Goal: Task Accomplishment & Management: Complete application form

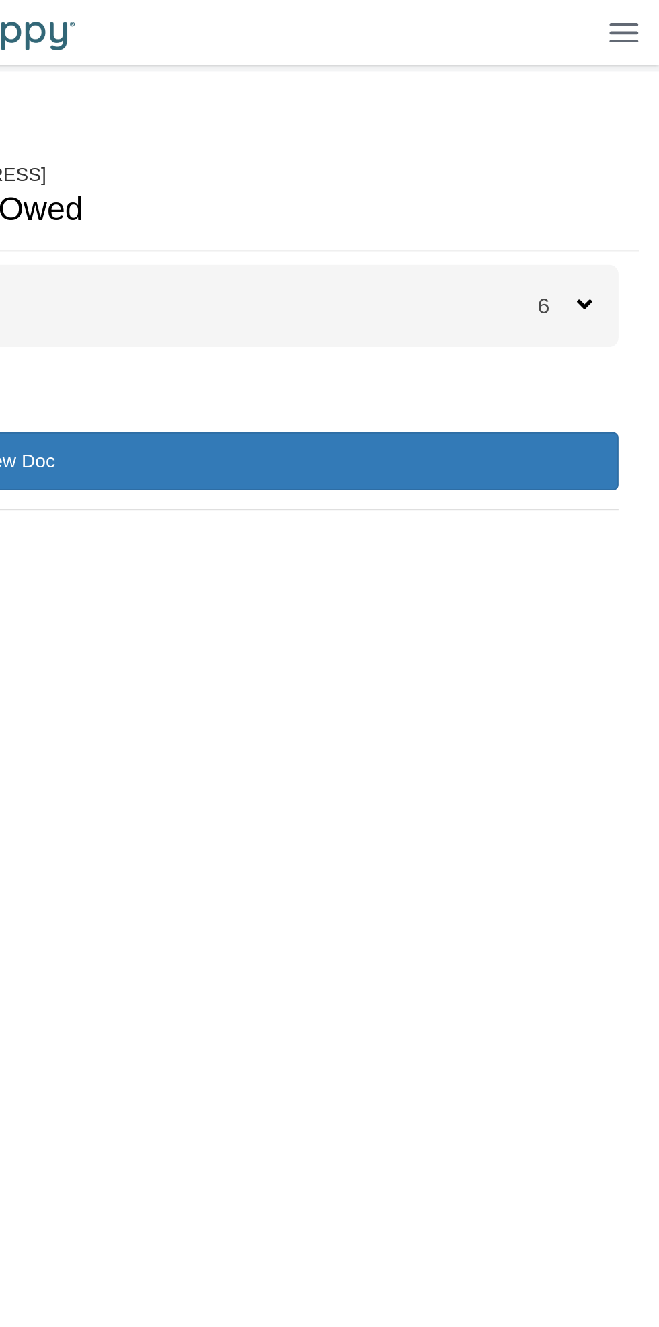
click at [609, 157] on span "6" at bounding box center [608, 152] width 20 height 11
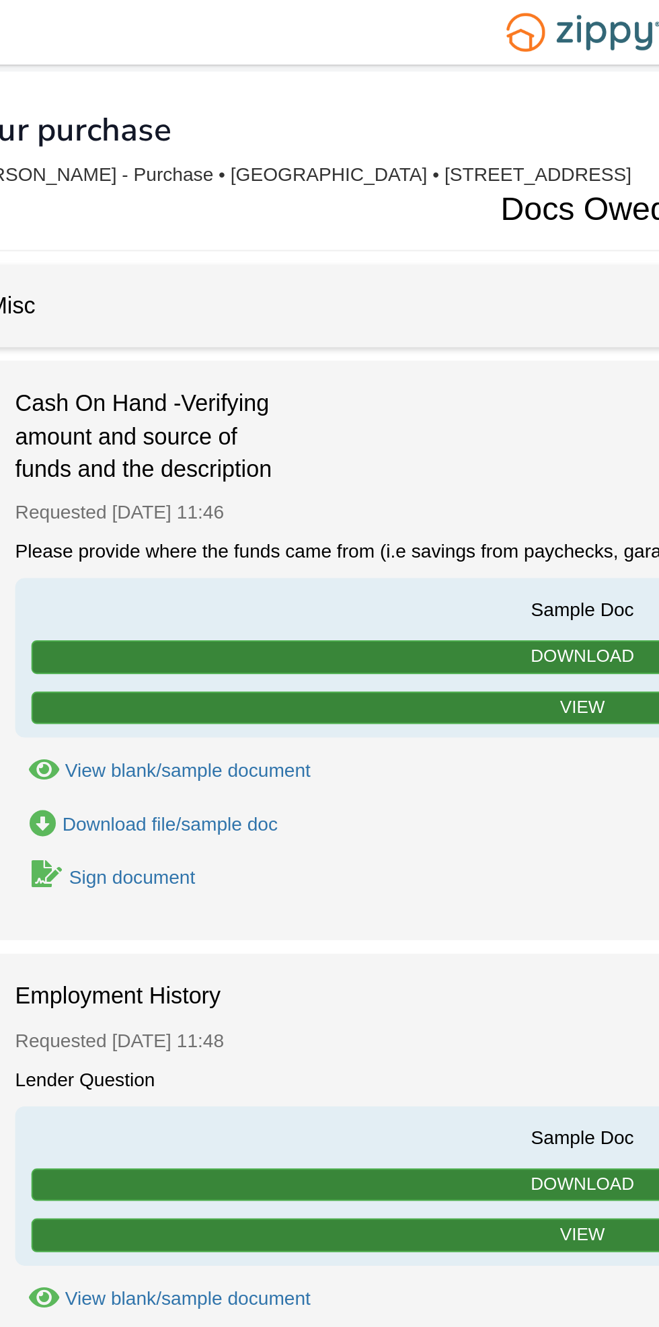
click at [191, 385] on div "View blank/sample document" at bounding box center [133, 383] width 122 height 11
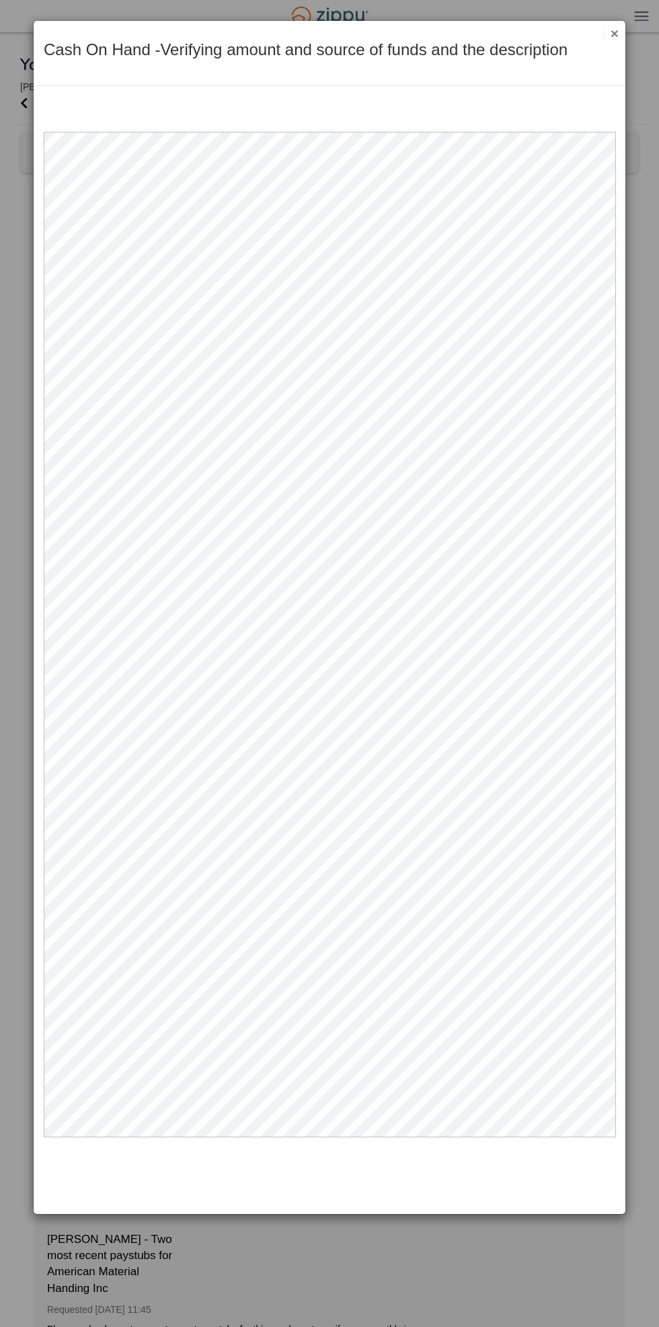
click at [615, 32] on button "×" at bounding box center [610, 33] width 15 height 14
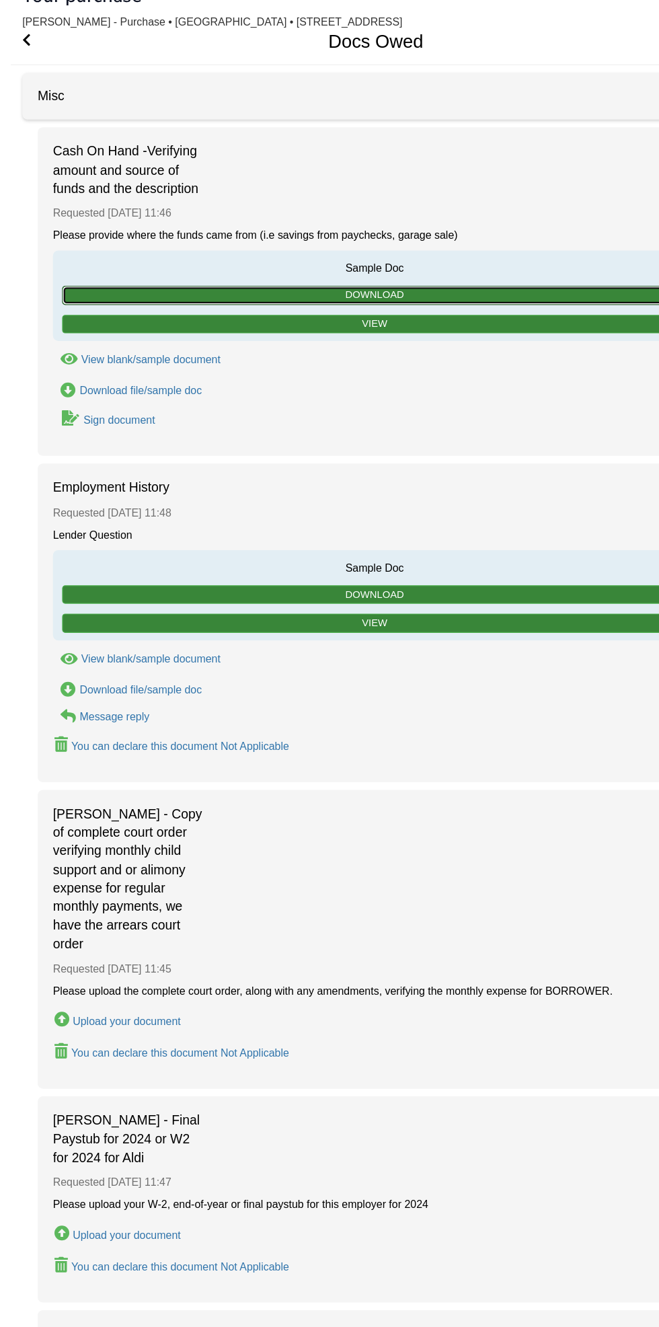
click at [504, 321] on link "Download" at bounding box center [329, 327] width 549 height 17
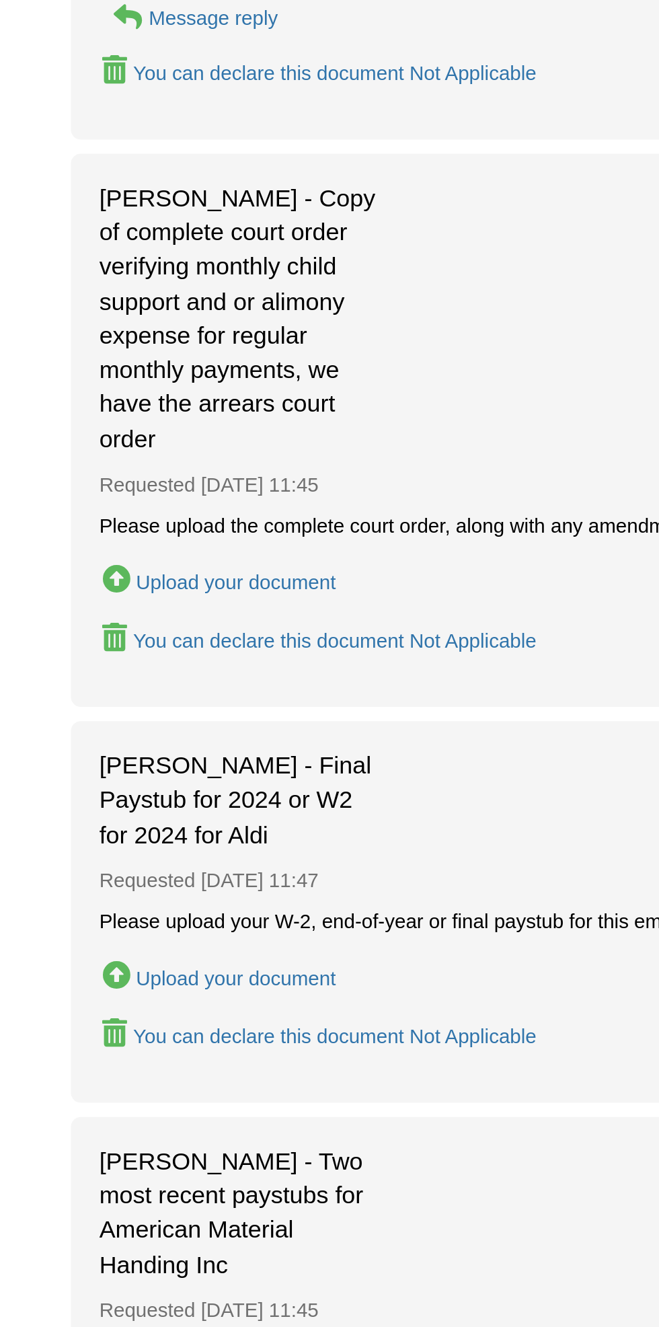
scroll to position [285, 0]
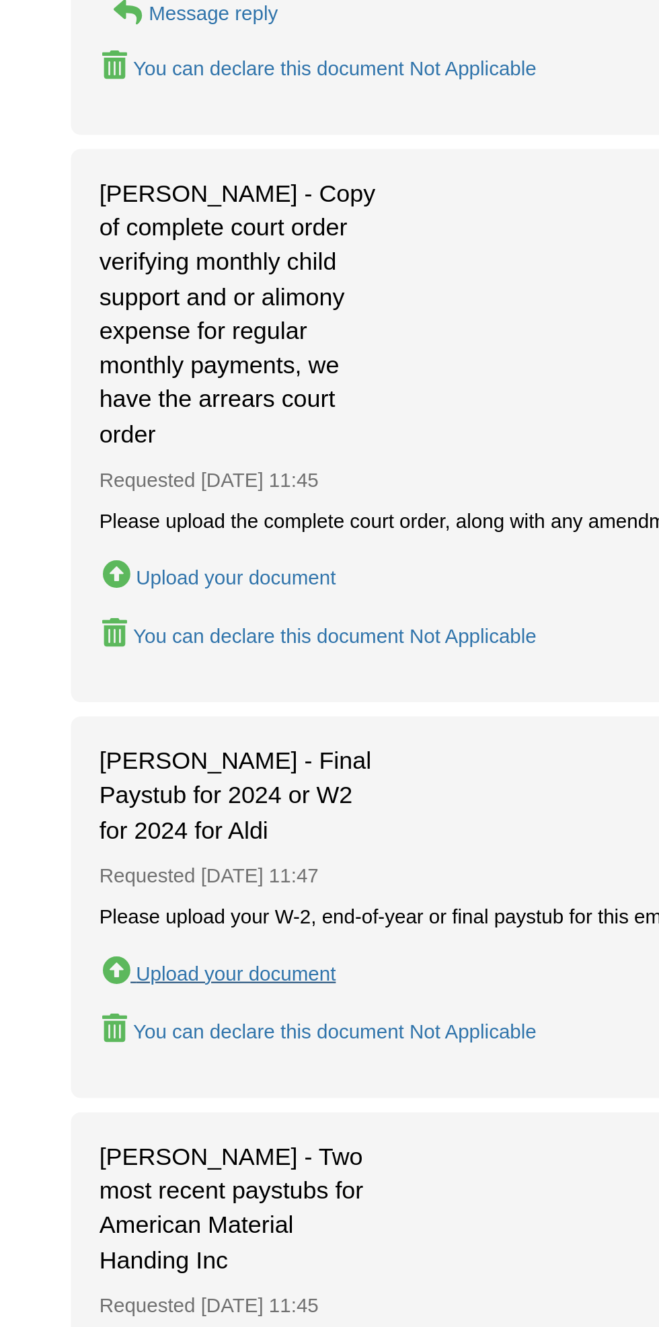
click at [146, 863] on div "Upload your document" at bounding box center [112, 866] width 95 height 11
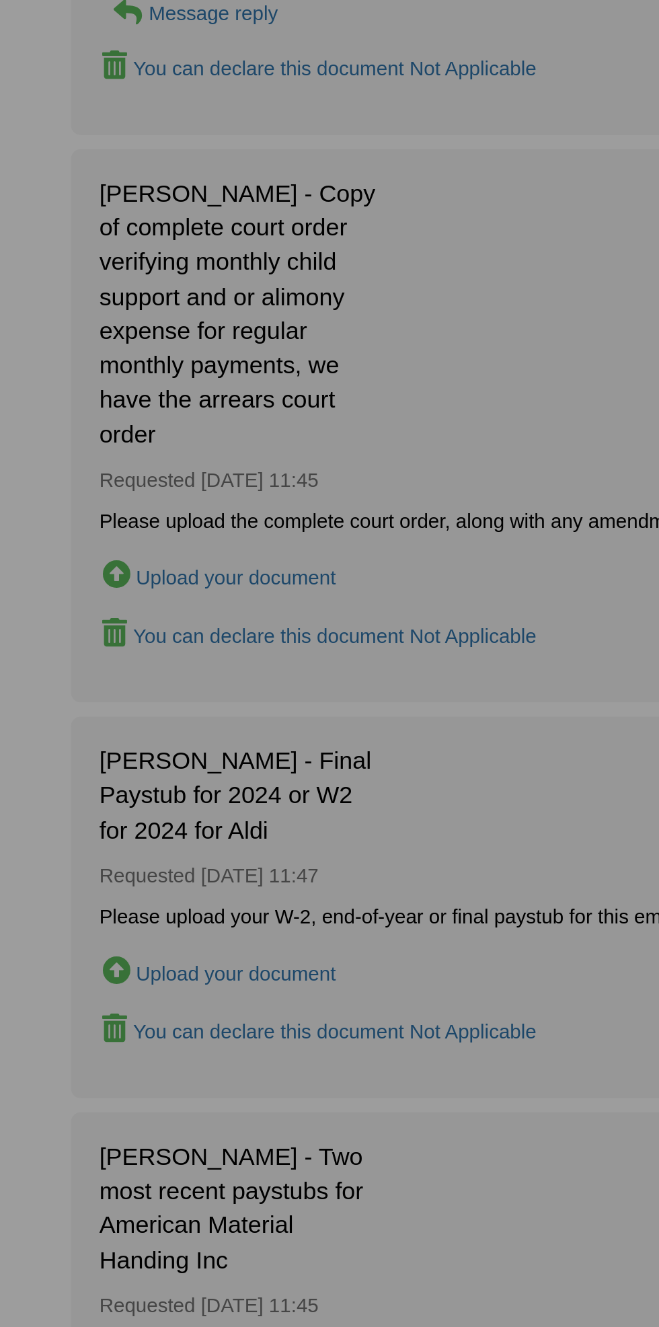
click at [138, 865] on div "× Upload Document Justin McCloud - Final Paystub for 2024 or W2 for 2024 for Al…" at bounding box center [329, 663] width 659 height 1327
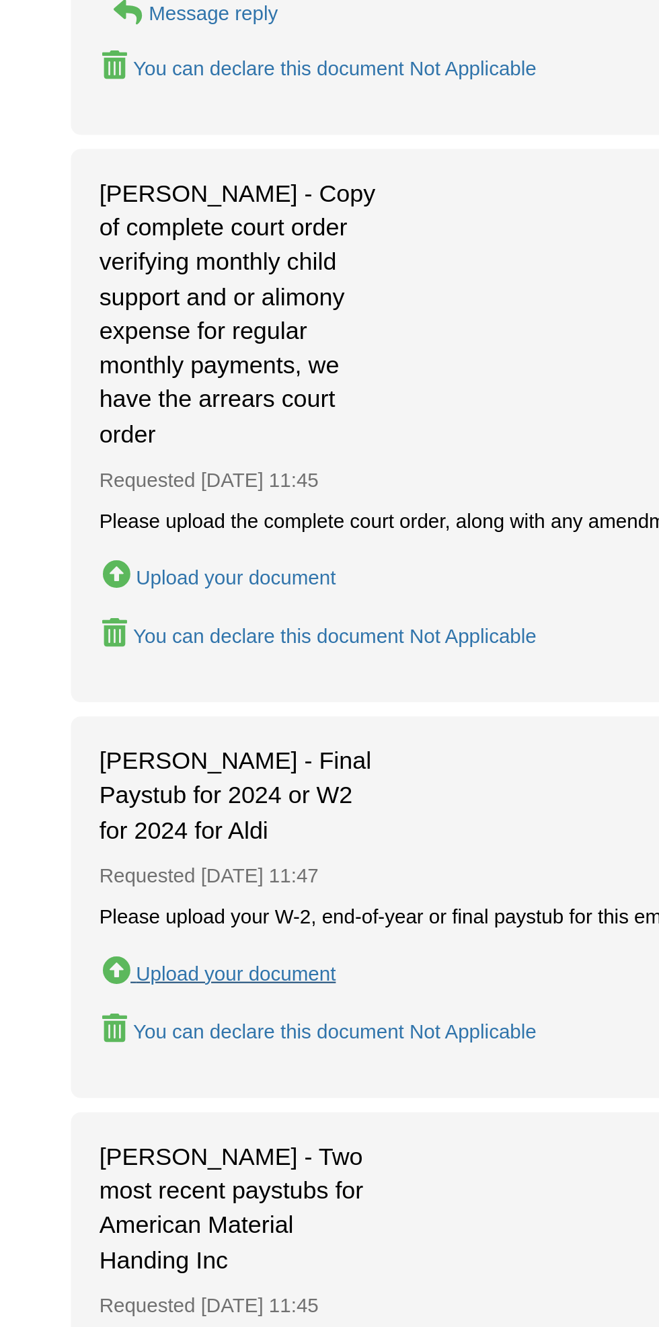
click at [144, 863] on div "Upload your document" at bounding box center [112, 866] width 95 height 11
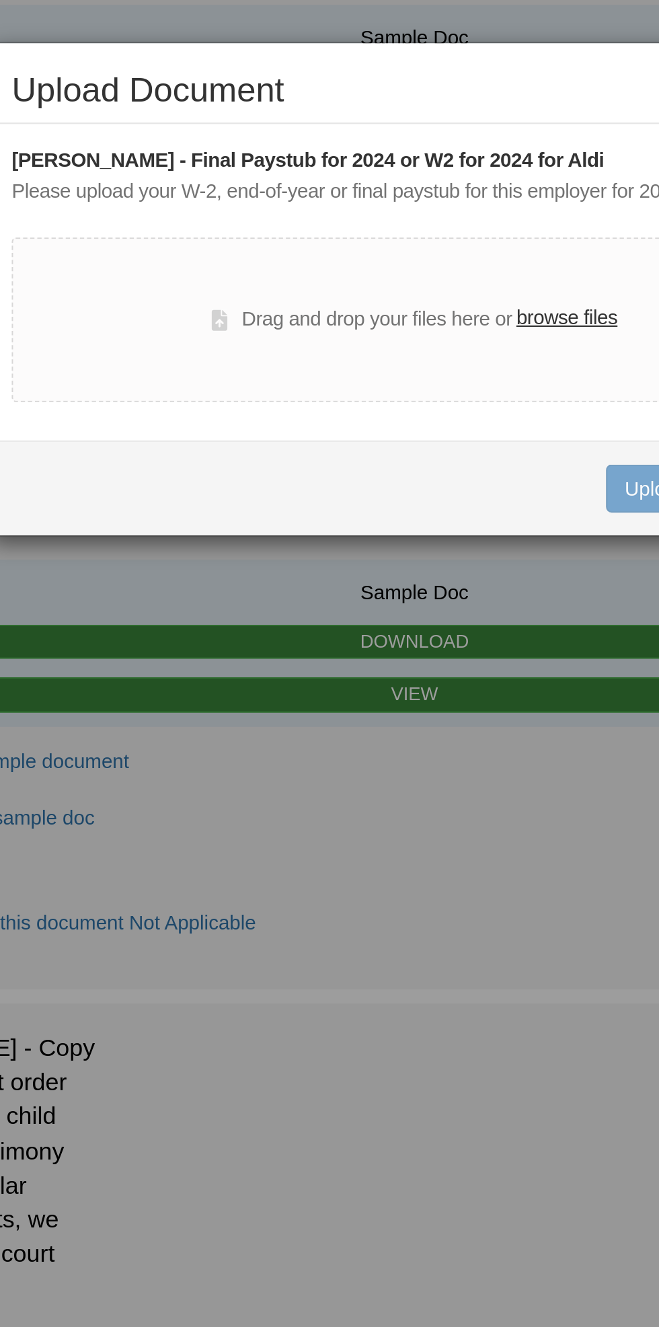
click at [409, 157] on label "browse files" at bounding box center [402, 151] width 48 height 15
click at [0, 0] on input "browse files" at bounding box center [0, 0] width 0 height 0
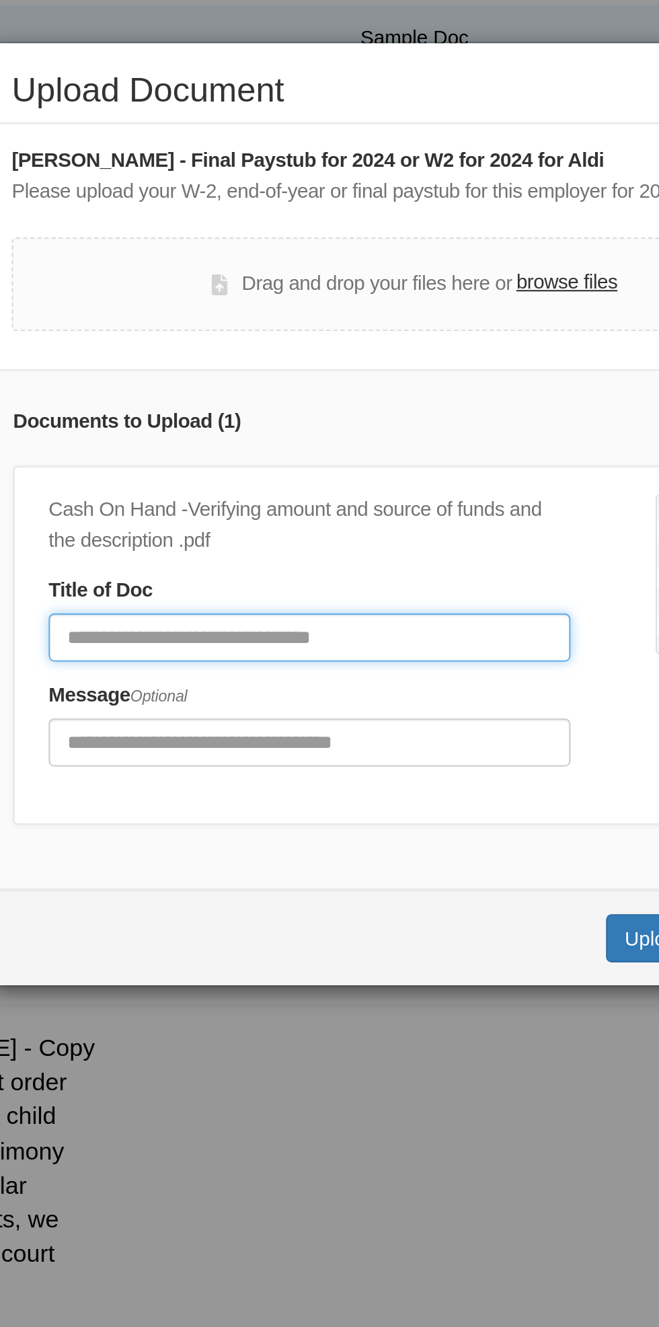
click at [336, 297] on input "Document Title" at bounding box center [279, 302] width 247 height 23
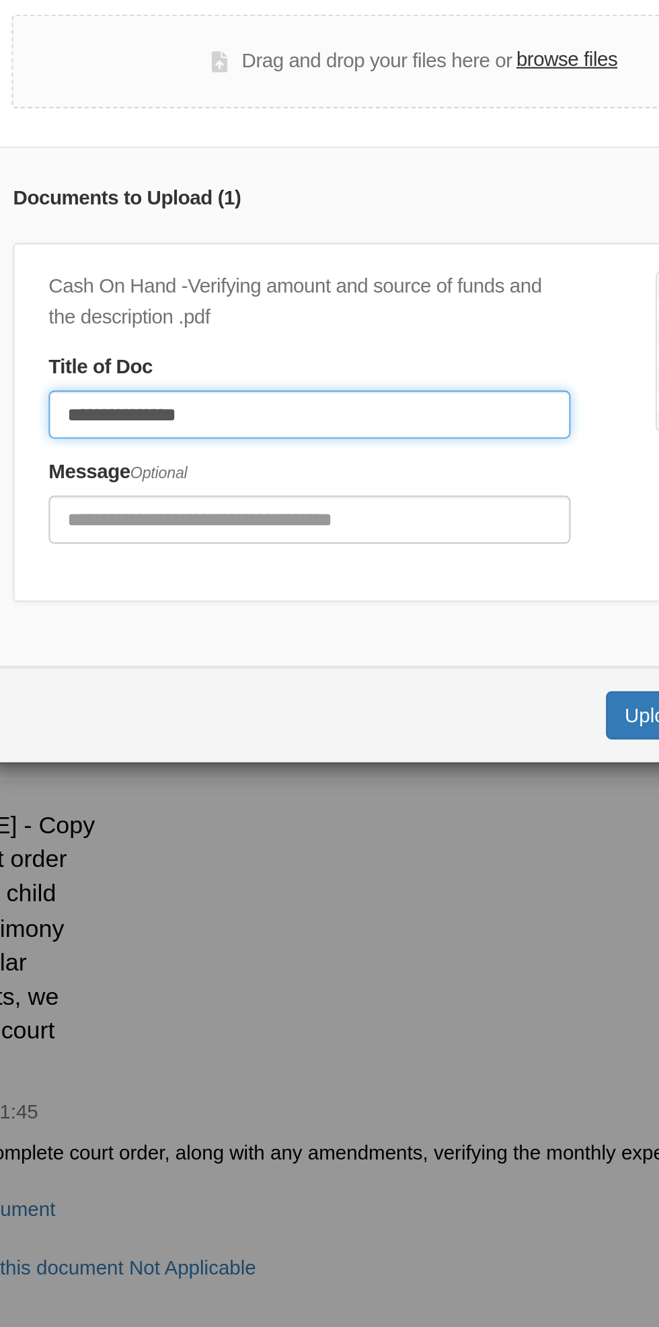
scroll to position [284, 0]
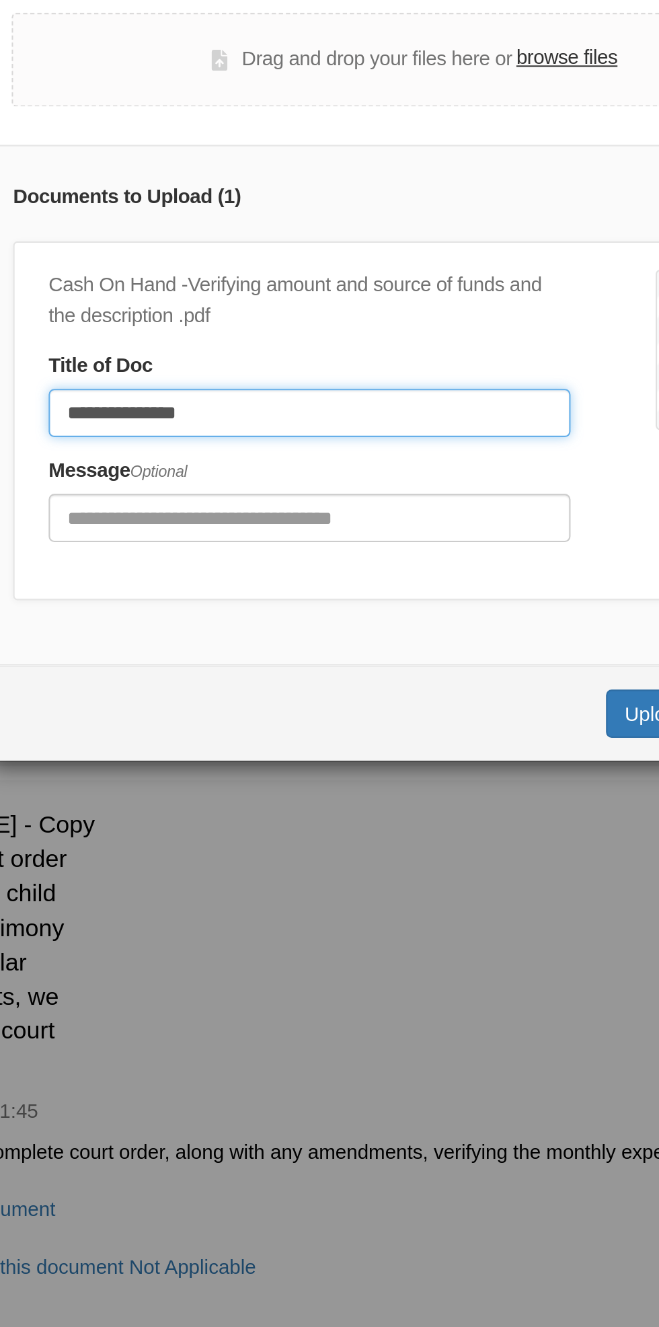
type input "**********"
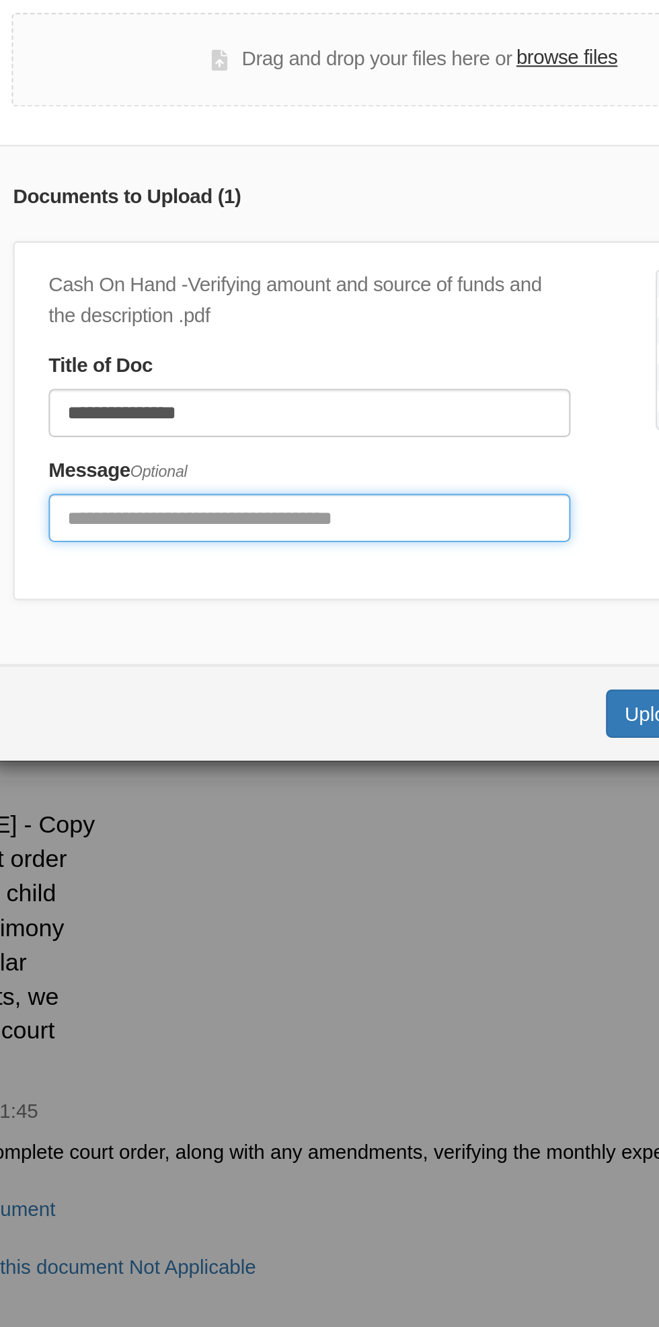
click at [310, 352] on input "Include any comments on this document" at bounding box center [279, 352] width 247 height 23
click at [342, 347] on input "Include any comments on this document" at bounding box center [279, 352] width 247 height 23
click at [371, 347] on input "Include any comments on this document" at bounding box center [279, 352] width 247 height 23
click at [321, 348] on input "Include any comments on this document" at bounding box center [279, 352] width 247 height 23
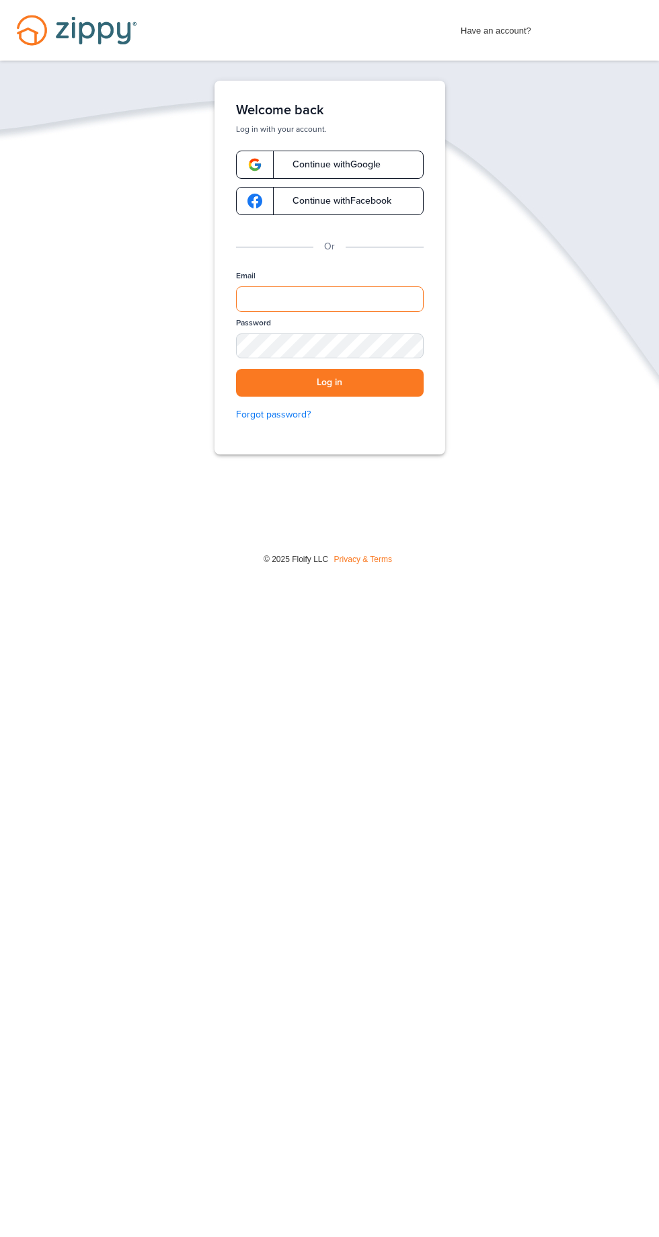
click at [380, 298] on input "Email" at bounding box center [330, 299] width 188 height 26
type input "**********"
click at [236, 369] on button "Log in" at bounding box center [330, 383] width 188 height 28
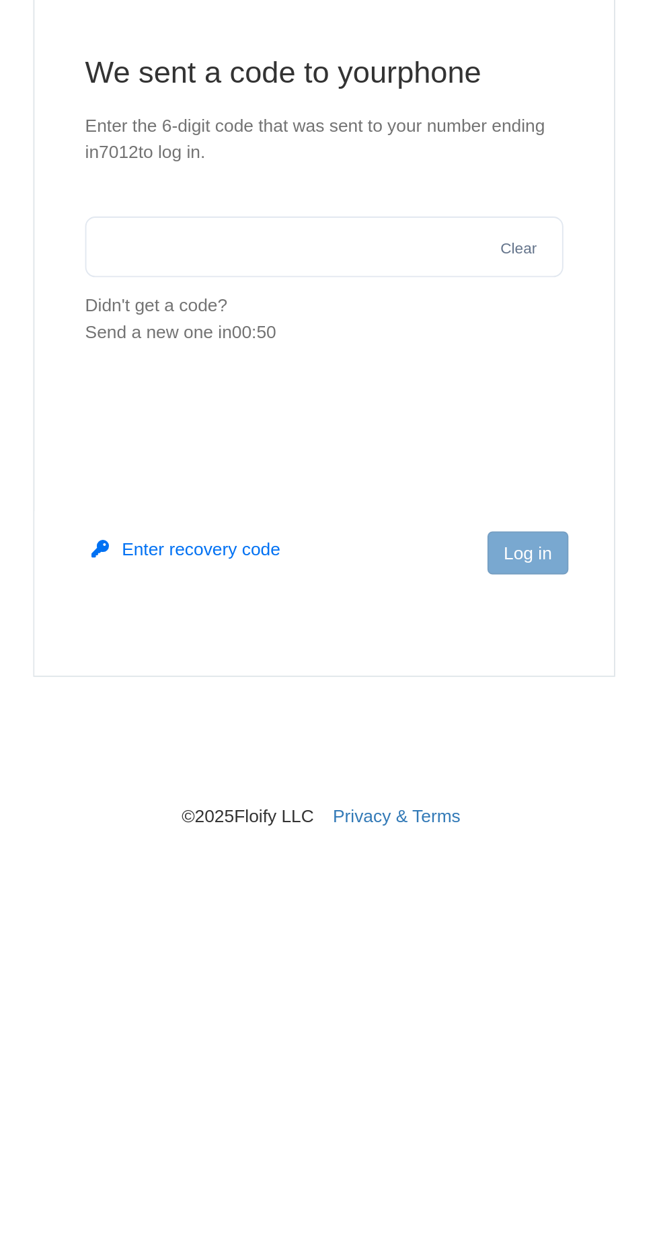
click at [352, 236] on input "text" at bounding box center [329, 241] width 254 height 32
type input "******"
click at [445, 401] on button "Log in" at bounding box center [437, 403] width 43 height 23
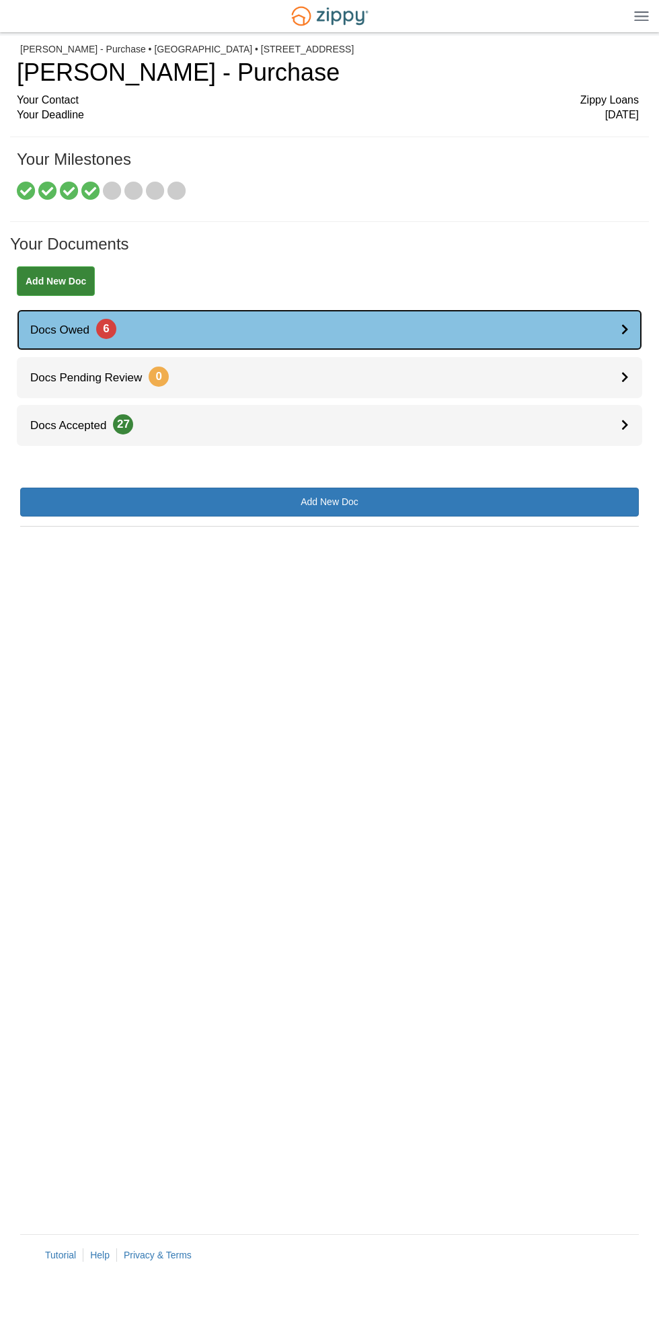
click at [624, 328] on icon at bounding box center [624, 328] width 7 height 11
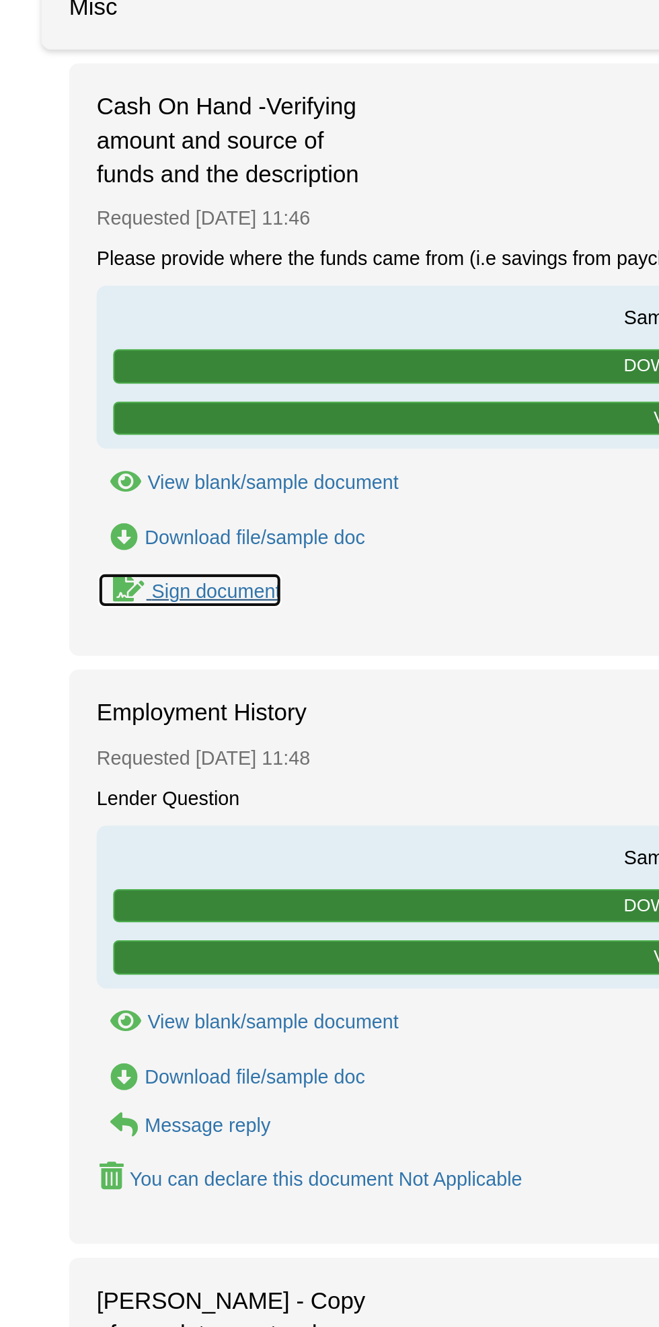
click at [123, 437] on div "Sign document" at bounding box center [105, 436] width 63 height 11
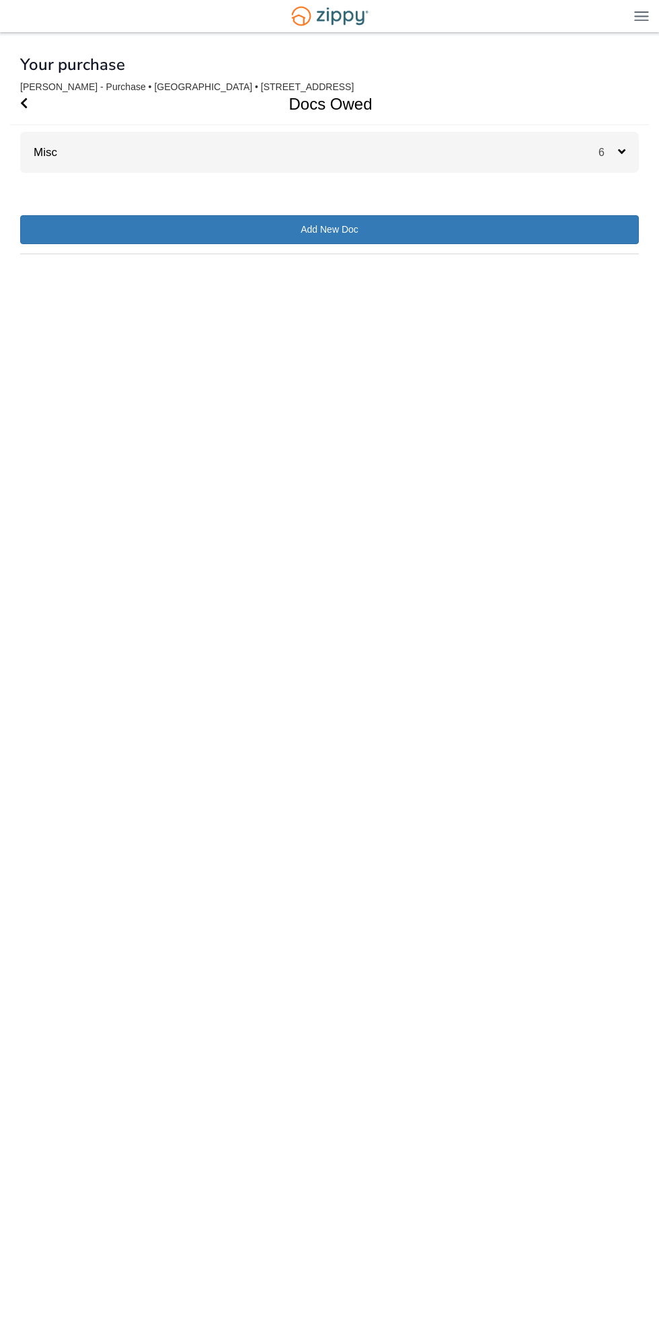
click at [627, 141] on div "6" at bounding box center [618, 152] width 40 height 41
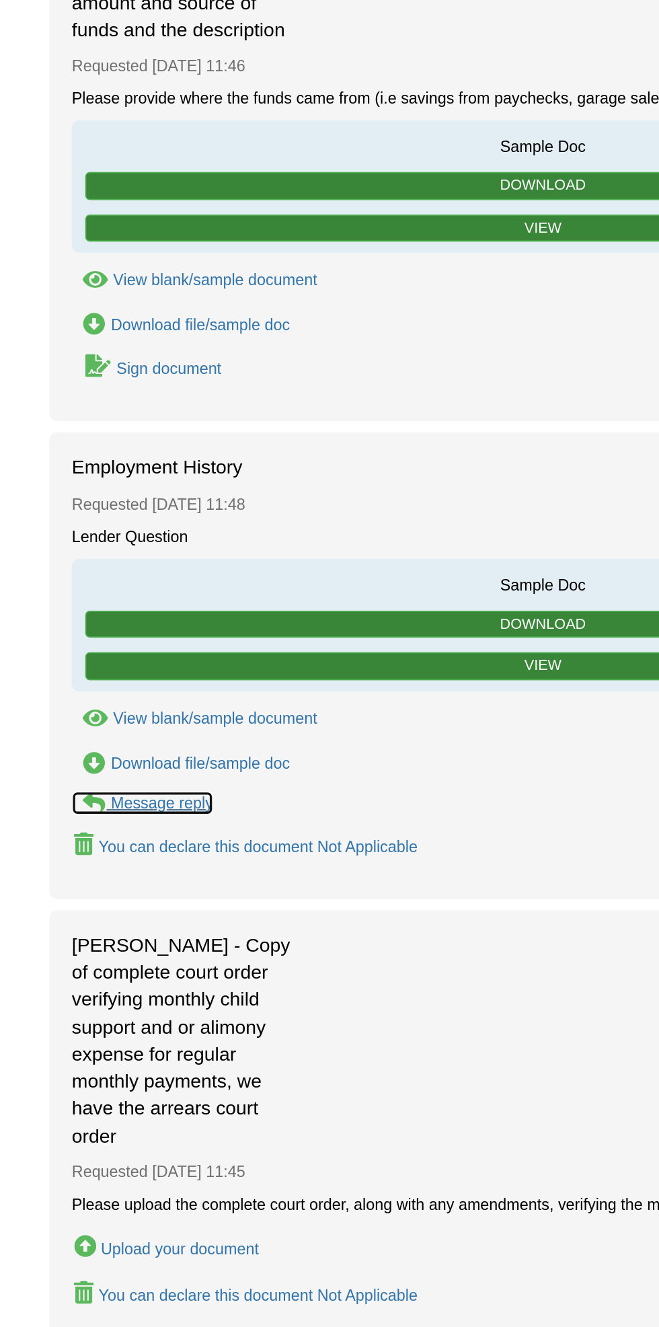
click at [120, 697] on div "Message reply" at bounding box center [101, 696] width 61 height 11
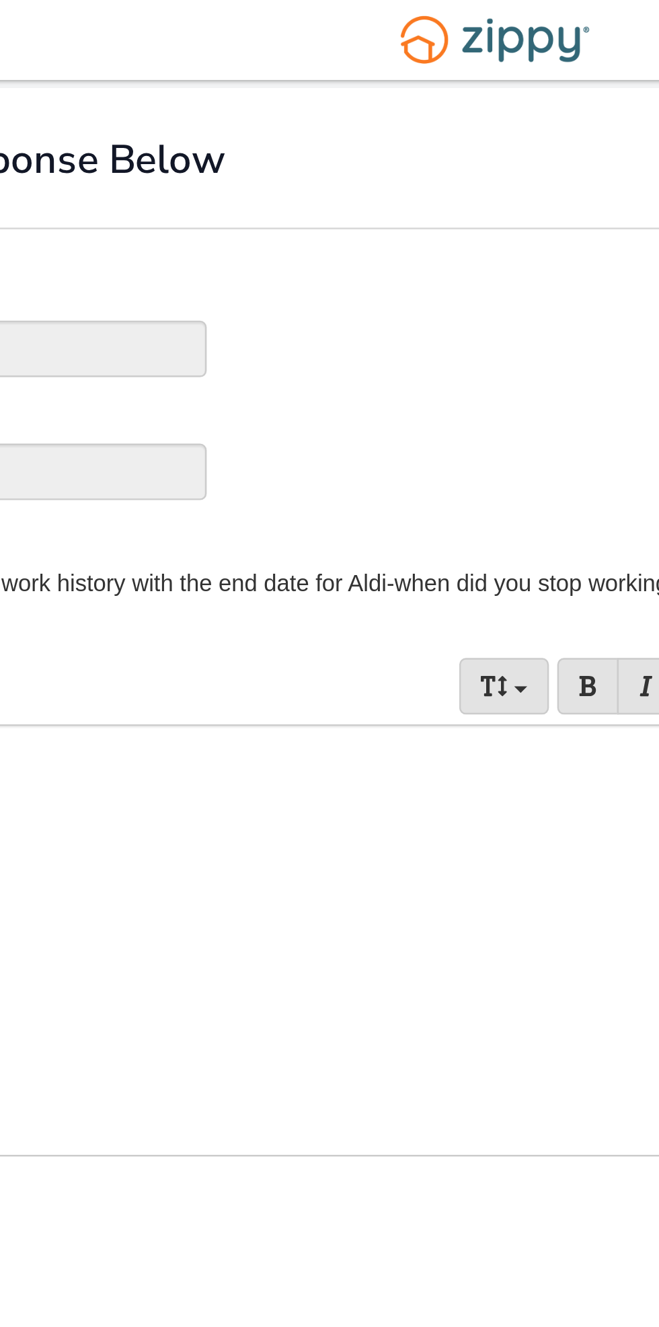
click at [206, 344] on div at bounding box center [329, 380] width 619 height 175
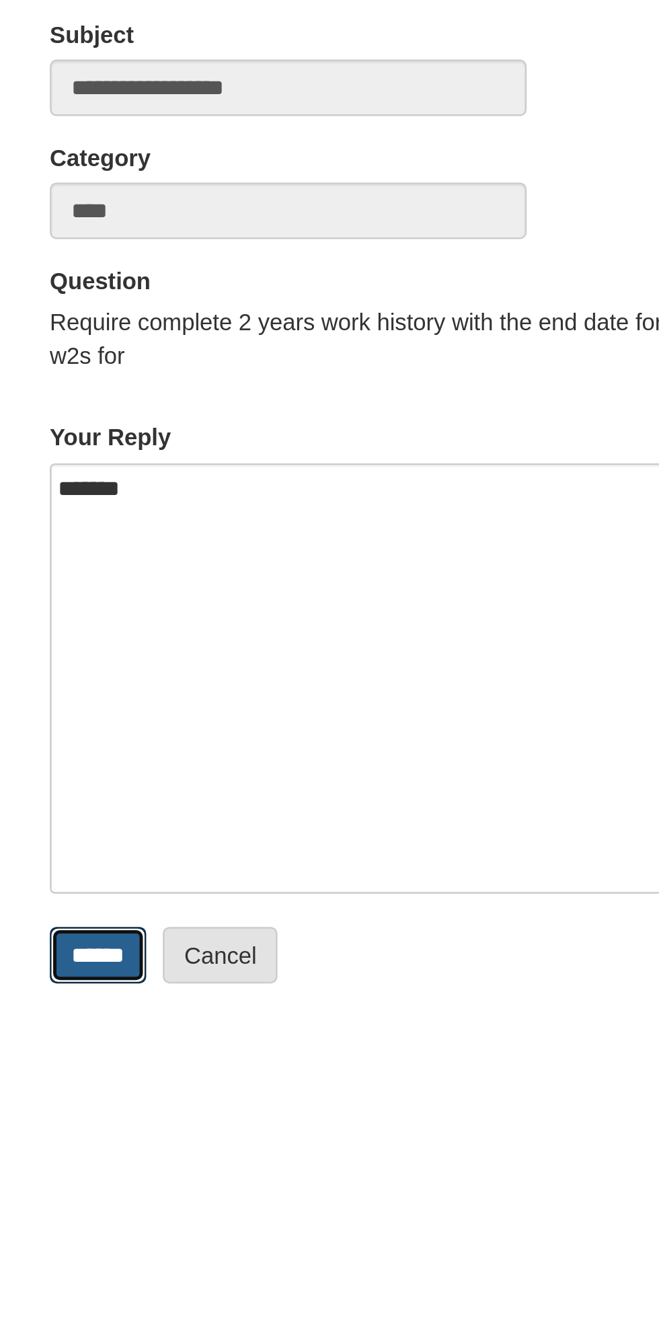
click at [46, 502] on input "******" at bounding box center [39, 492] width 39 height 23
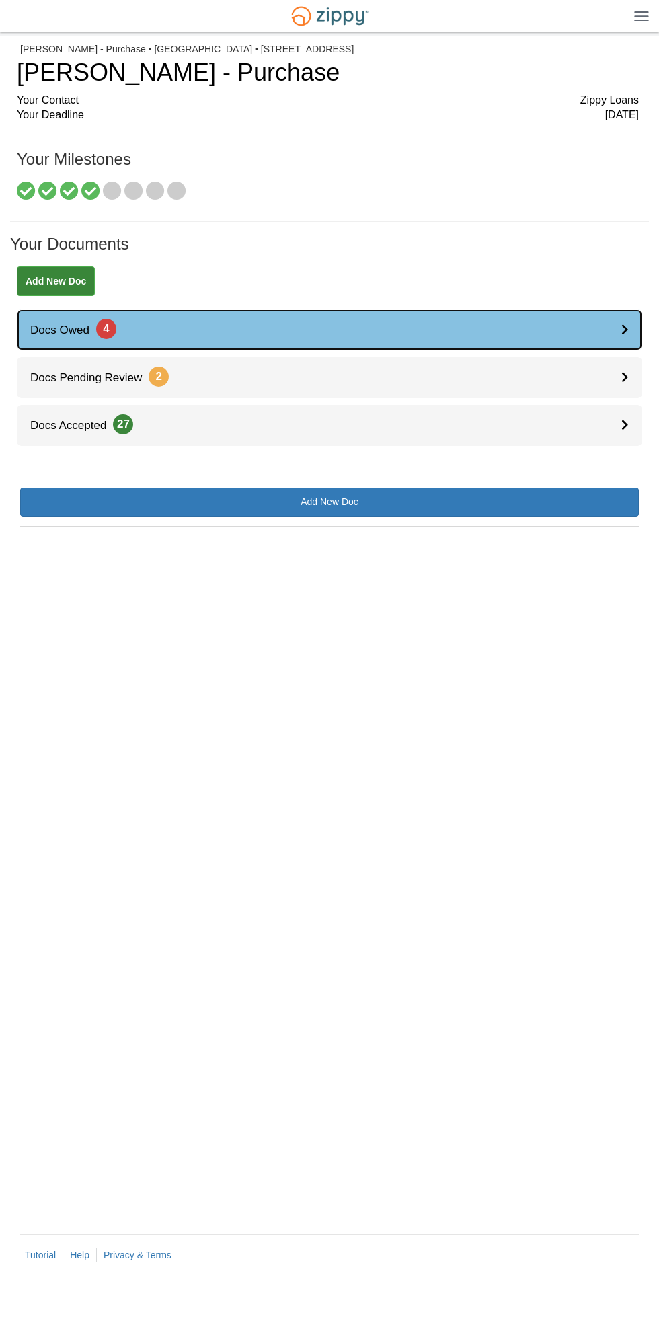
click at [623, 316] on div at bounding box center [631, 329] width 21 height 41
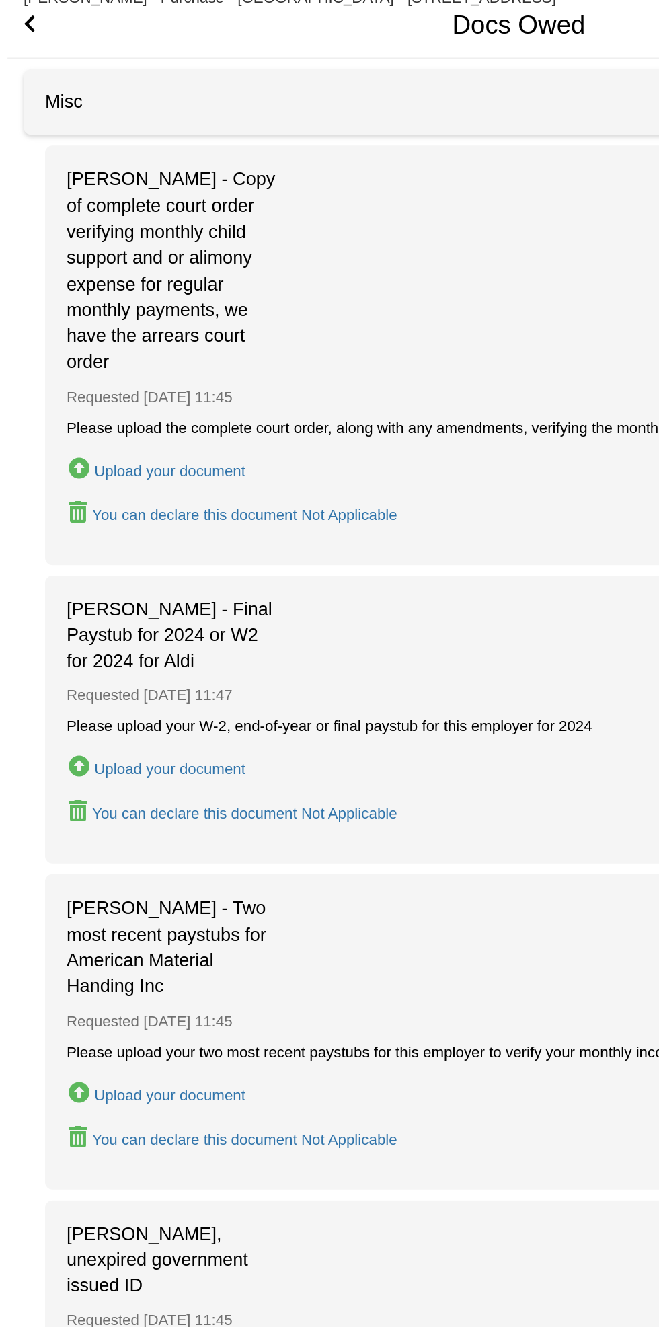
scroll to position [58, 0]
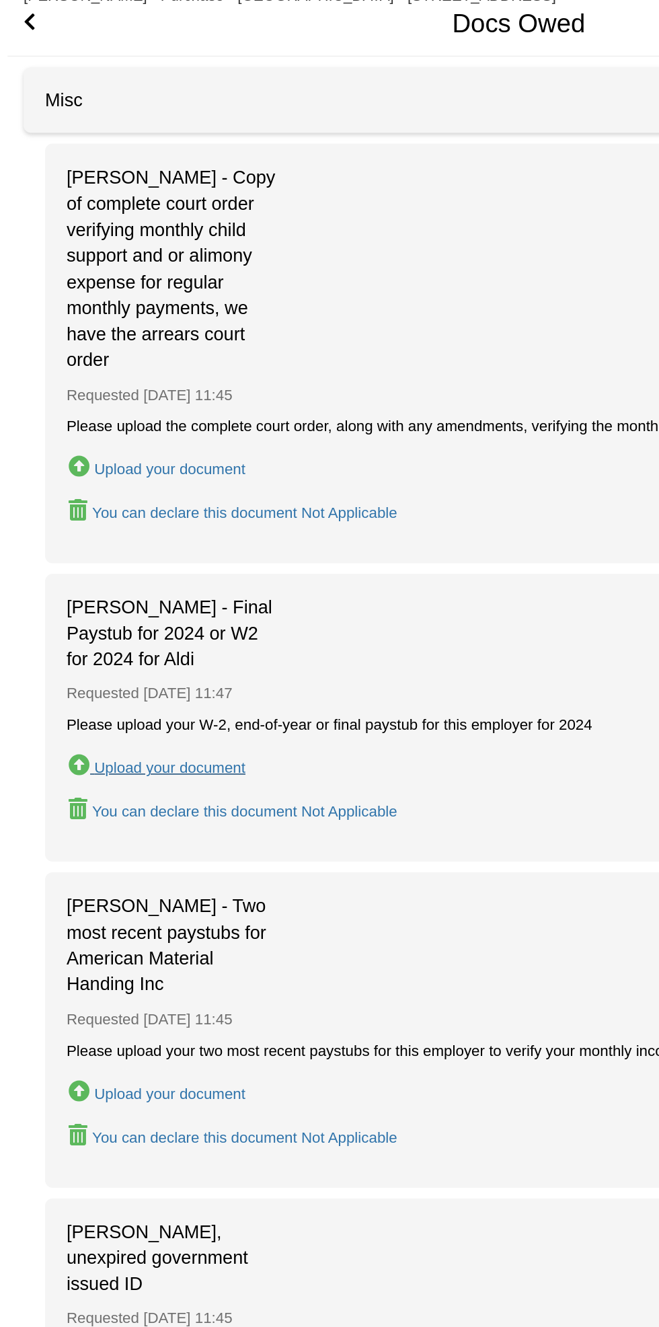
click at [147, 565] on div "Upload your document" at bounding box center [112, 570] width 95 height 11
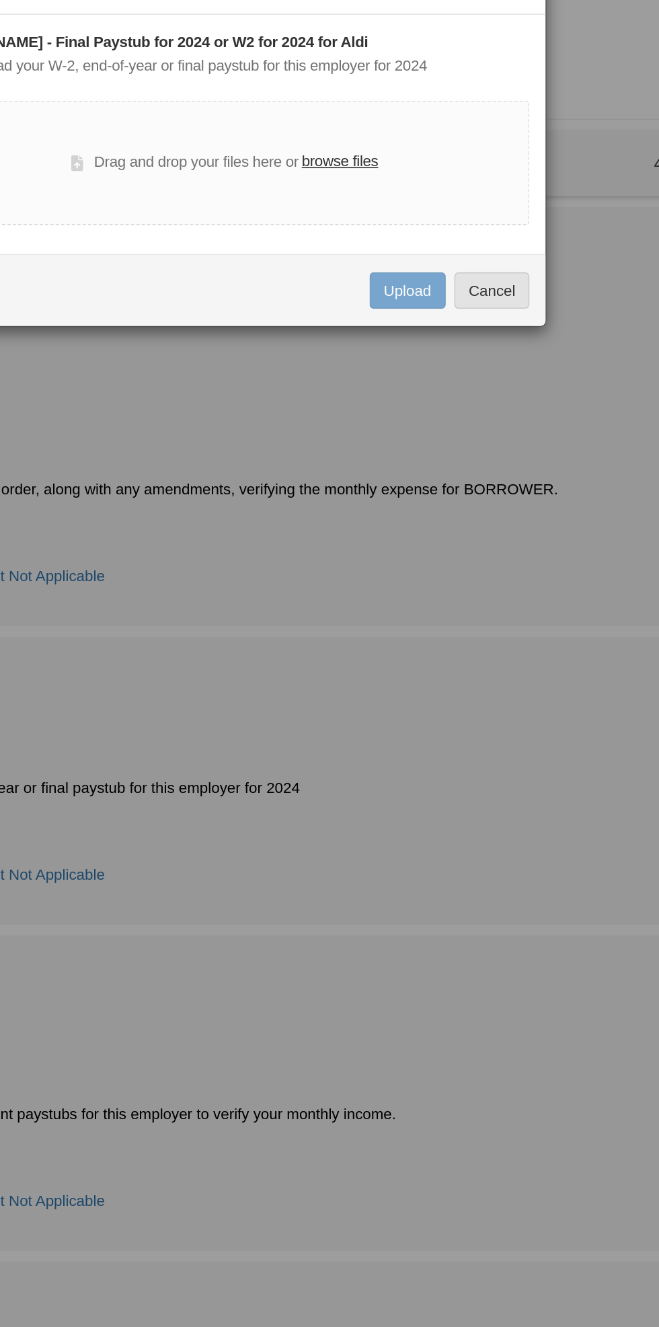
click at [424, 152] on label "browse files" at bounding box center [402, 151] width 48 height 15
click at [0, 0] on input "browse files" at bounding box center [0, 0] width 0 height 0
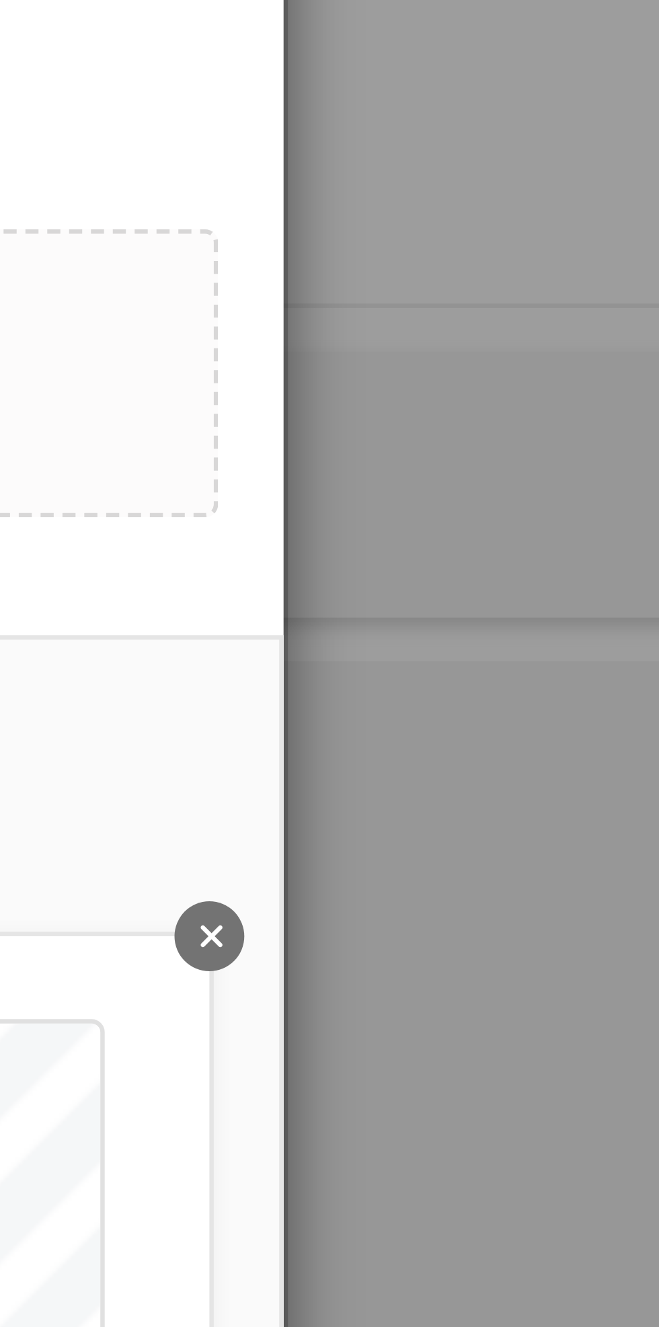
click at [520, 219] on icon "Delete undefined" at bounding box center [519, 221] width 3 height 5
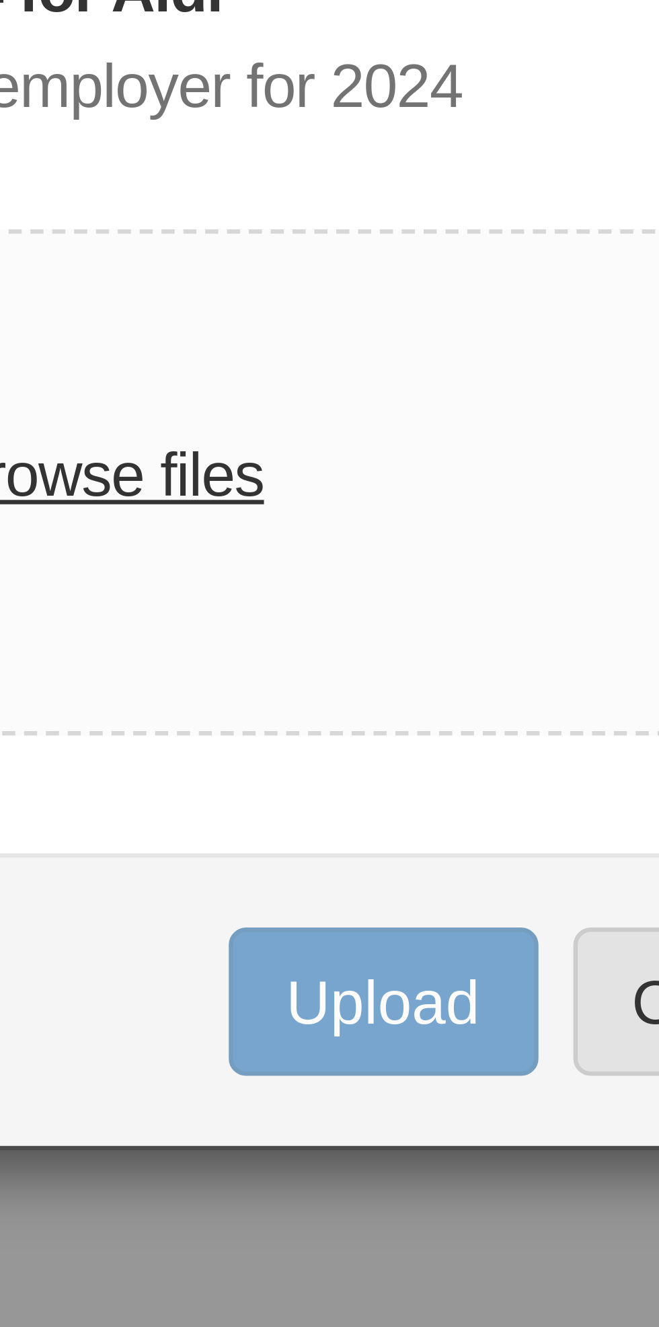
click at [475, 203] on div "× Upload Document [PERSON_NAME] - Final Paystub for 2024 or W2 for 2024 for Ald…" at bounding box center [329, 137] width 403 height 235
click at [418, 154] on label "browse files" at bounding box center [402, 151] width 48 height 15
click at [0, 0] on input "browse files" at bounding box center [0, 0] width 0 height 0
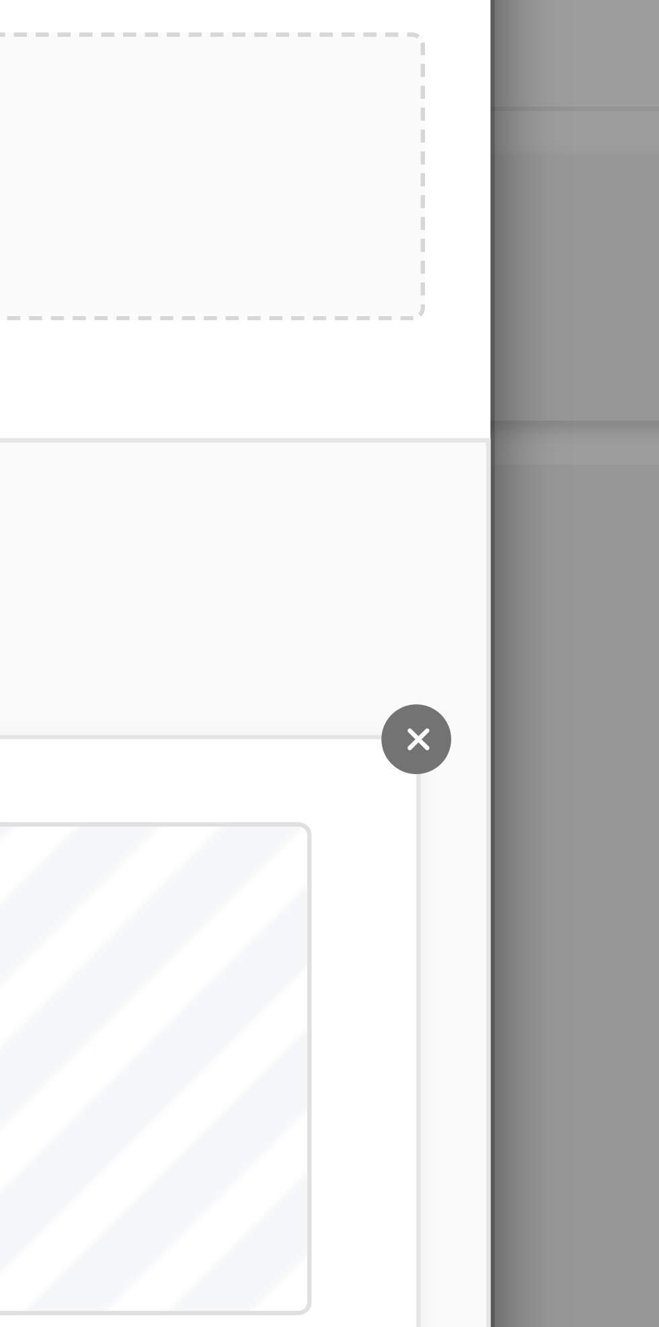
click at [518, 222] on icon "Delete undefined" at bounding box center [519, 221] width 3 height 5
